Goal: Information Seeking & Learning: Understand process/instructions

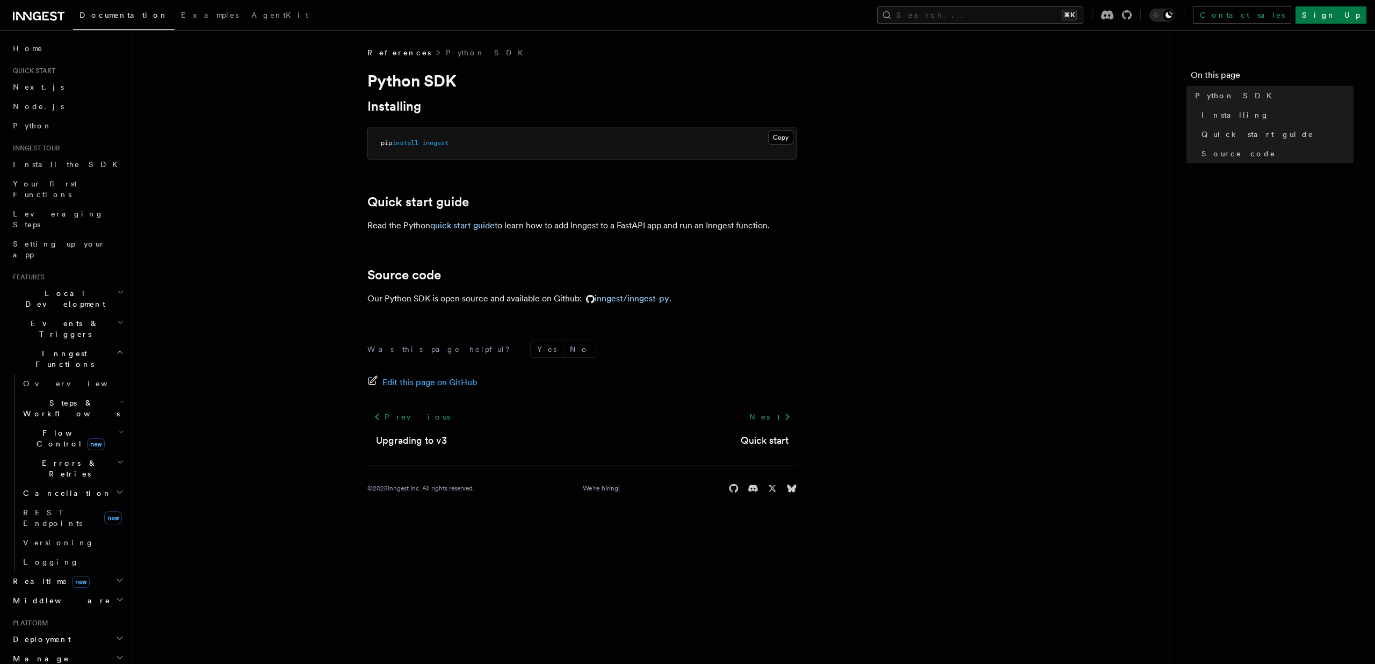
drag, startPoint x: 437, startPoint y: 225, endPoint x: 434, endPoint y: 236, distance: 11.6
click at [116, 595] on icon "button" at bounding box center [119, 599] width 9 height 9
click at [118, 595] on icon "button" at bounding box center [119, 599] width 9 height 9
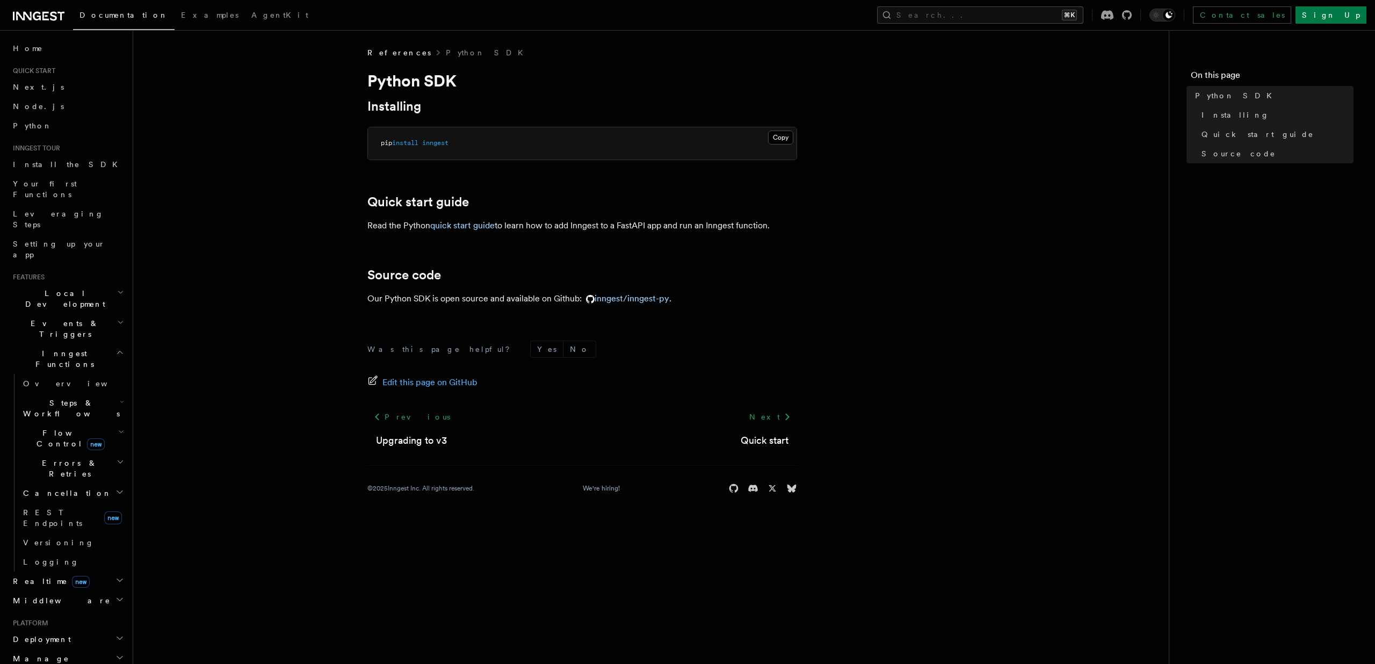
click at [118, 579] on icon "button" at bounding box center [119, 580] width 5 height 3
click at [118, 576] on icon "button" at bounding box center [119, 580] width 9 height 9
click at [59, 508] on span "REST Endpoints" at bounding box center [52, 517] width 59 height 19
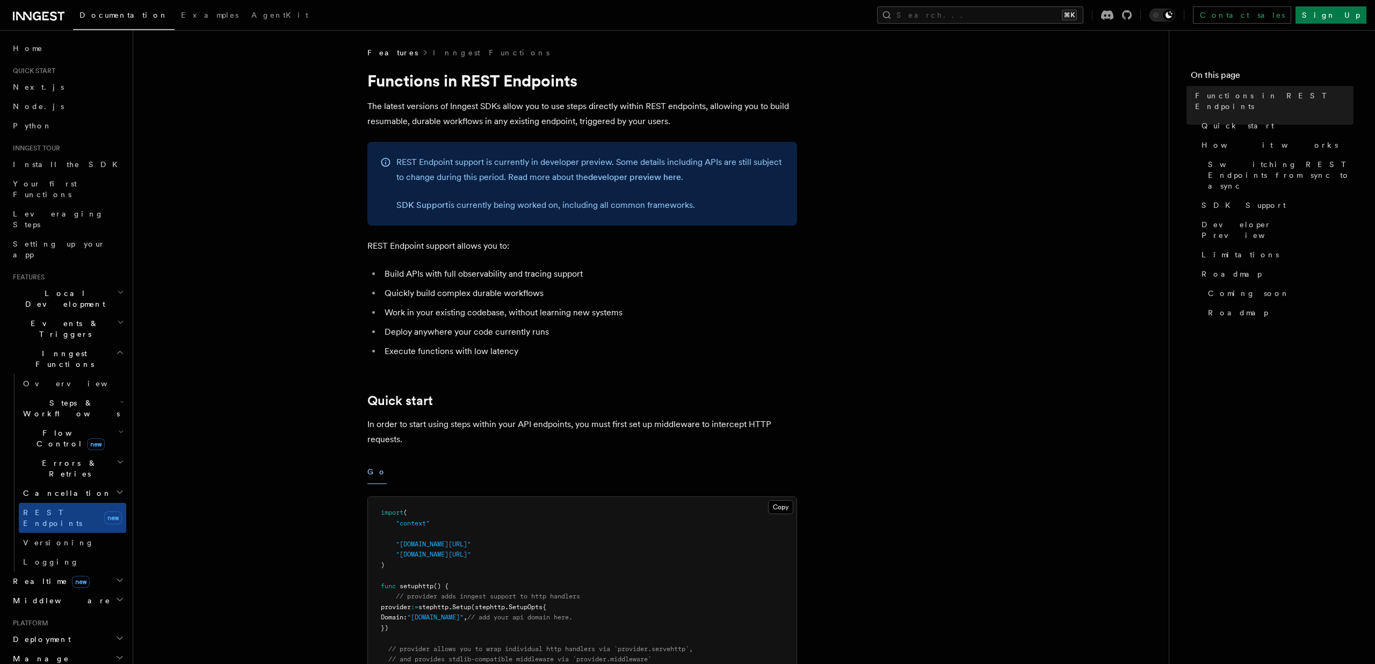
click at [119, 431] on icon "button" at bounding box center [121, 432] width 4 height 2
click at [118, 428] on icon "button" at bounding box center [121, 432] width 6 height 9
